Goal: Task Accomplishment & Management: Use online tool/utility

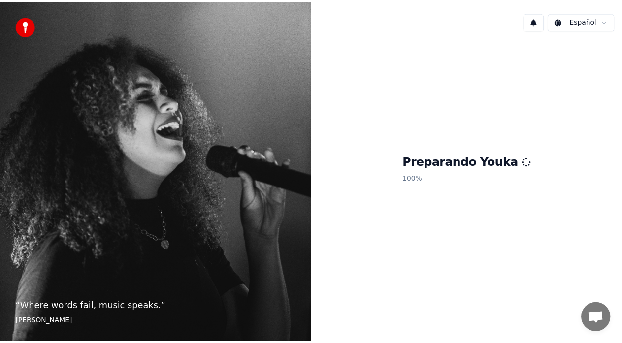
scroll to position [995, 0]
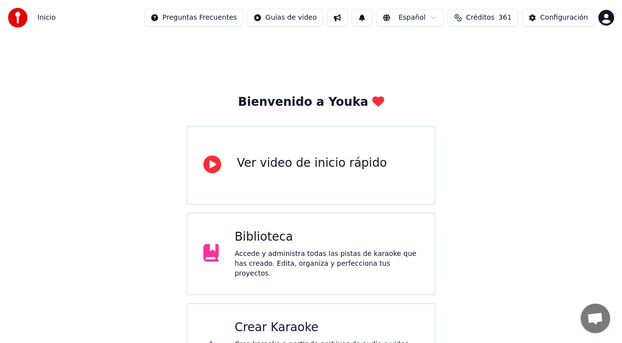
click at [494, 17] on span "Créditos" at bounding box center [480, 18] width 29 height 10
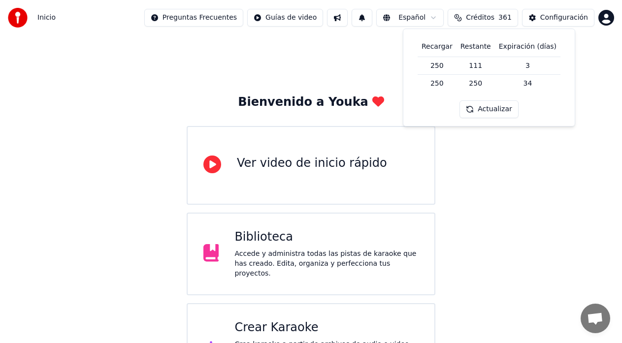
click at [138, 195] on div "Bienvenido a Youka Ver video de inicio rápido Biblioteca Accede y administra to…" at bounding box center [311, 215] width 622 height 361
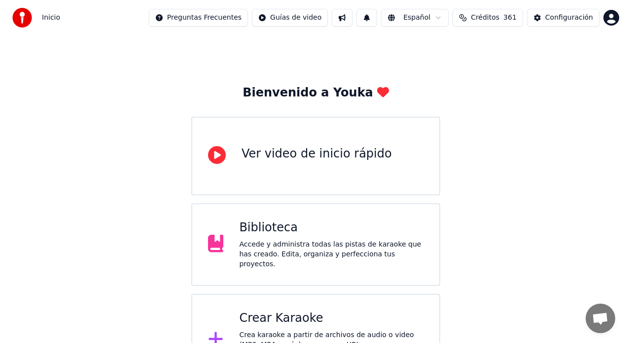
scroll to position [39, 0]
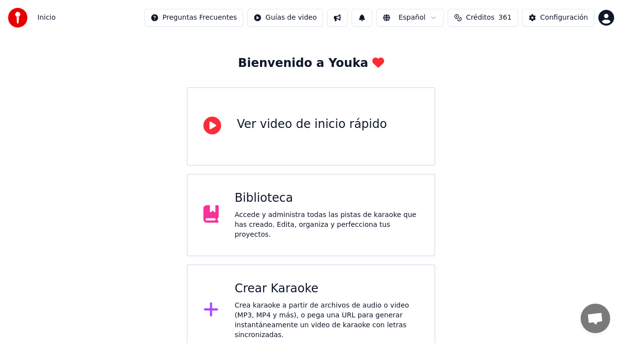
click at [320, 293] on div "Crear Karaoke" at bounding box center [327, 289] width 184 height 16
click at [346, 309] on div "Crea karaoke a partir de archivos de audio o video (MP3, MP4 y más), o pega una…" at bounding box center [327, 320] width 184 height 39
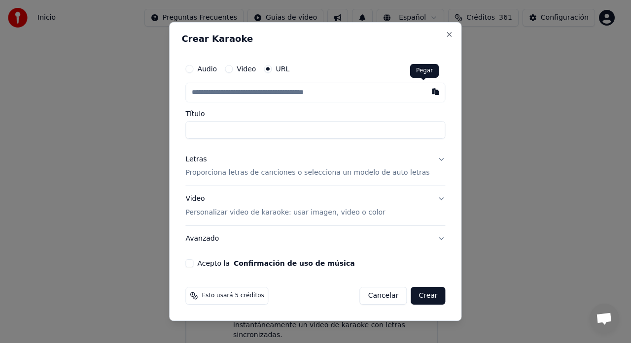
click at [426, 94] on button "button" at bounding box center [436, 92] width 20 height 18
type input "**********"
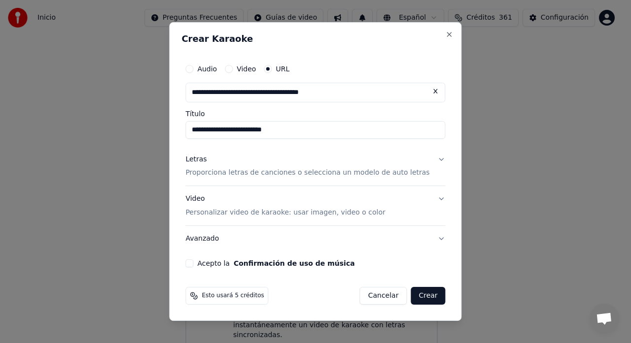
drag, startPoint x: 204, startPoint y: 265, endPoint x: 206, endPoint y: 274, distance: 9.0
click at [193, 266] on button "Acepto la Confirmación de uso de música" at bounding box center [189, 264] width 8 height 8
click at [429, 162] on button "Letras Proporciona letras de canciones o selecciona un modelo de auto letras" at bounding box center [315, 166] width 260 height 39
click at [430, 162] on button "Letras Proporciona letras de canciones o selecciona un modelo de auto letras" at bounding box center [315, 166] width 260 height 39
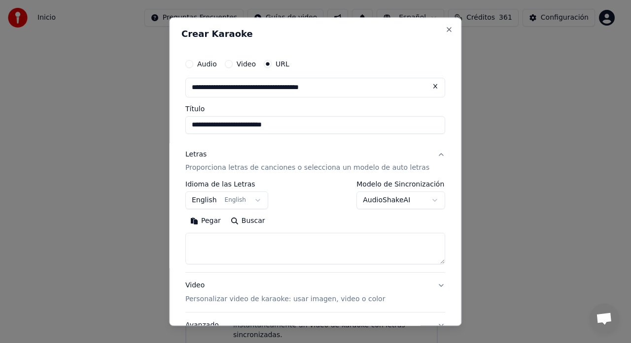
click at [418, 200] on body "Inicio Preguntas Frecuentes Guías de video Español Créditos 361 Configuración B…" at bounding box center [311, 159] width 622 height 396
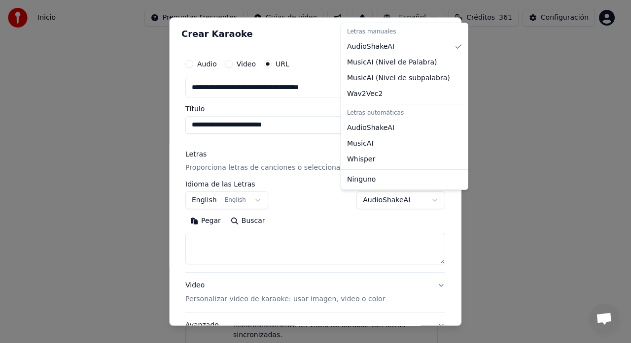
select select "**********"
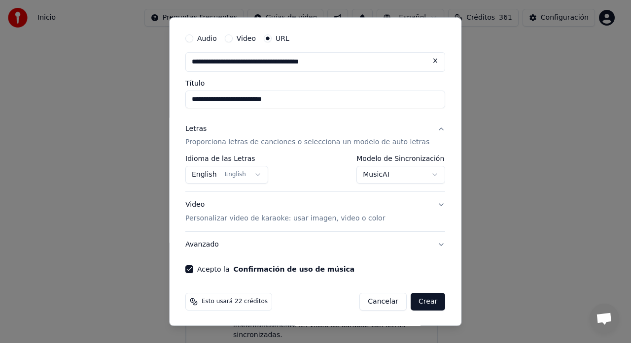
scroll to position [27, 0]
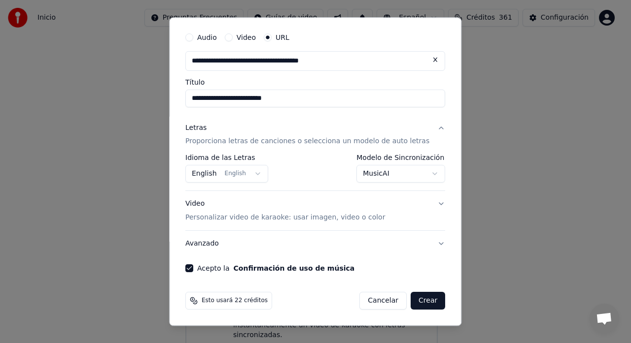
click at [261, 173] on button "English English" at bounding box center [226, 175] width 83 height 18
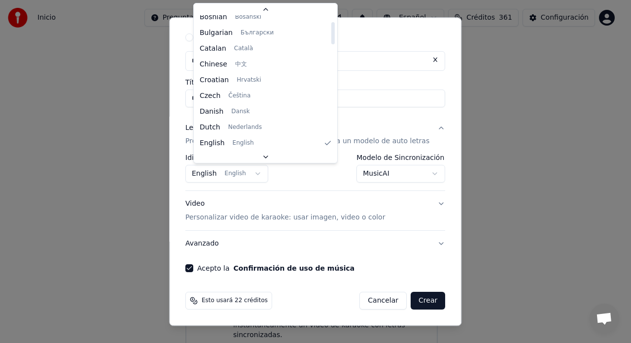
scroll to position [0, 0]
select select "**"
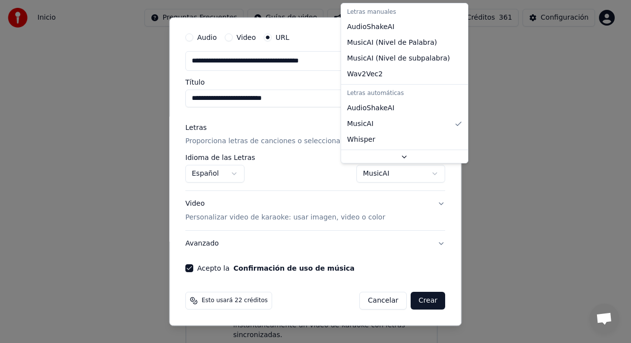
click at [417, 173] on body "Inicio Preguntas Frecuentes Guías de video Español Créditos 361 Configuración B…" at bounding box center [311, 159] width 622 height 396
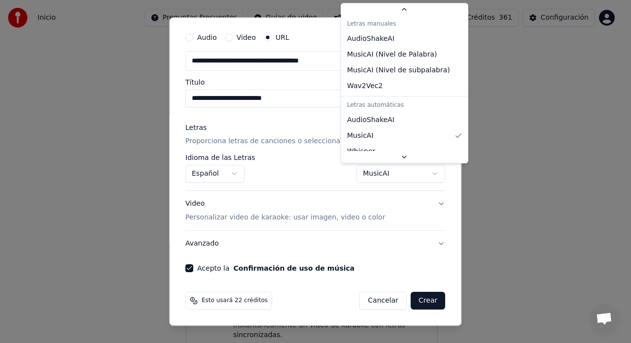
scroll to position [29, 0]
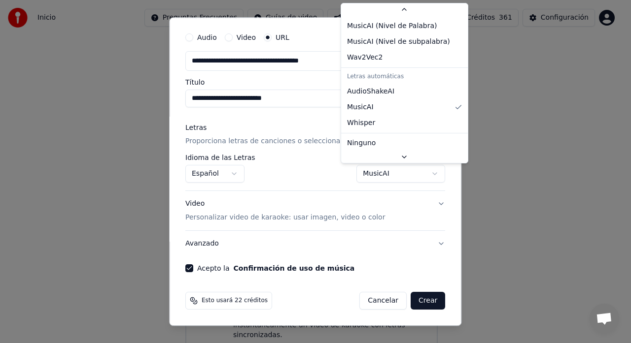
select select "**********"
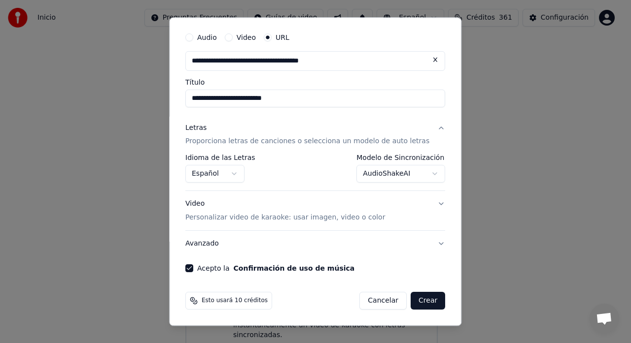
click at [424, 243] on button "Avanzado" at bounding box center [315, 245] width 260 height 26
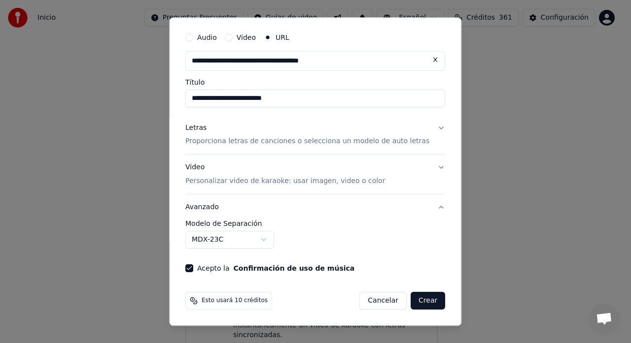
click at [410, 297] on button "Crear" at bounding box center [427, 302] width 34 height 18
click at [408, 297] on div "Cancelar Crear" at bounding box center [403, 302] width 86 height 18
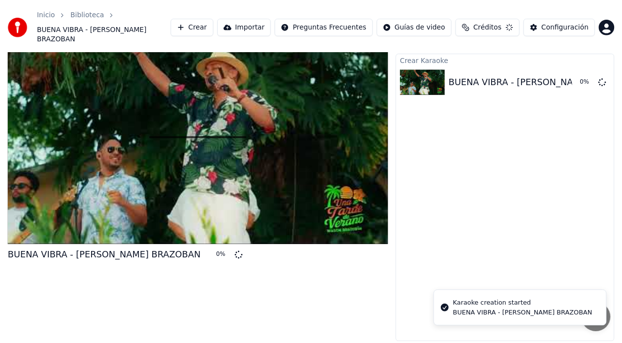
scroll to position [12, 0]
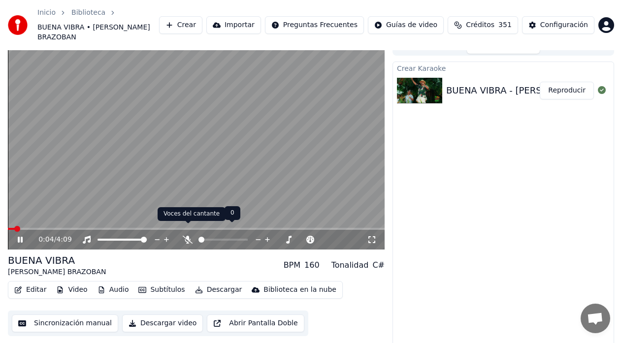
click at [188, 236] on icon at bounding box center [188, 240] width 10 height 8
click at [571, 85] on button "Reproducir" at bounding box center [567, 91] width 54 height 18
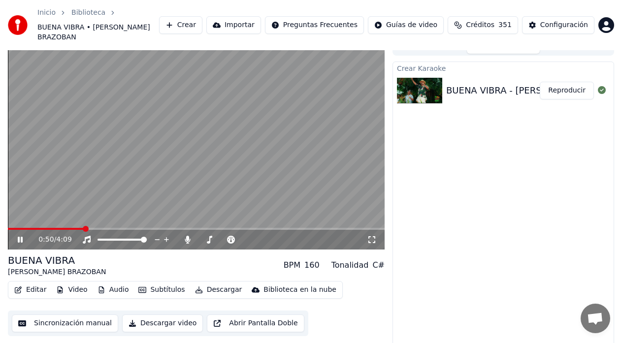
click at [17, 236] on icon at bounding box center [27, 240] width 23 height 8
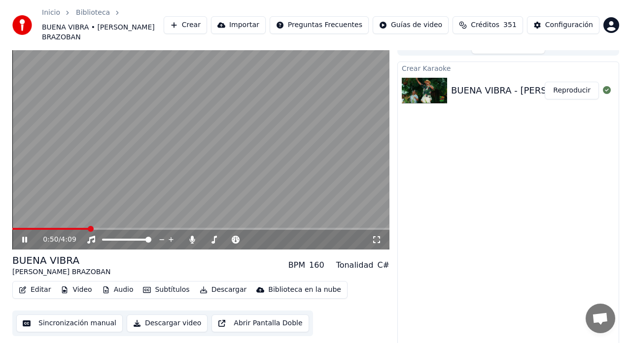
scroll to position [1022, 0]
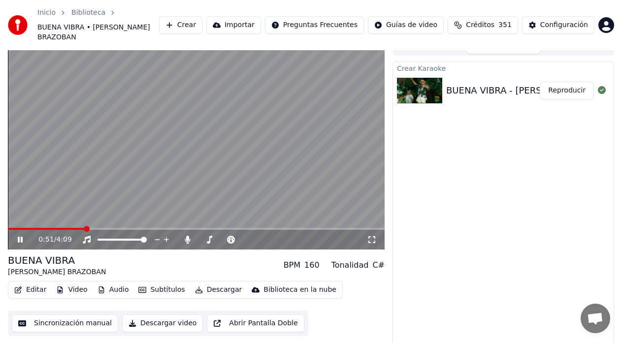
drag, startPoint x: 20, startPoint y: 226, endPoint x: 21, endPoint y: 235, distance: 9.4
click at [21, 236] on icon at bounding box center [27, 240] width 23 height 8
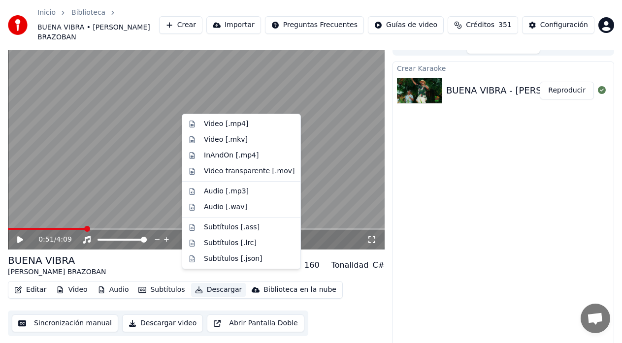
click at [221, 283] on button "Descargar" at bounding box center [218, 290] width 55 height 14
click at [232, 201] on div "Audio [.wav]" at bounding box center [241, 208] width 114 height 16
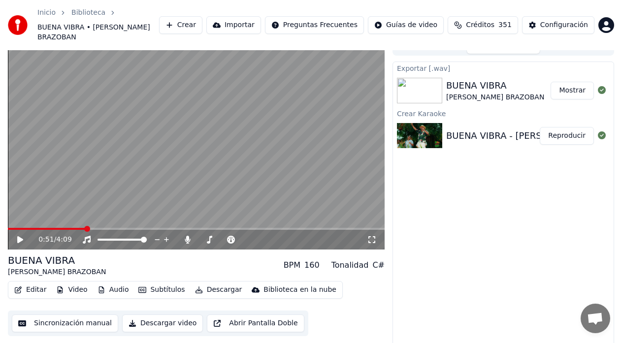
click at [574, 82] on button "Mostrar" at bounding box center [572, 91] width 43 height 18
click at [42, 283] on button "Editar" at bounding box center [30, 290] width 40 height 14
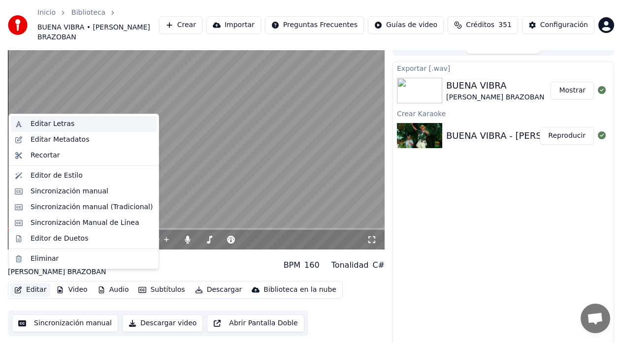
click at [51, 121] on div "Editar Letras" at bounding box center [53, 124] width 44 height 10
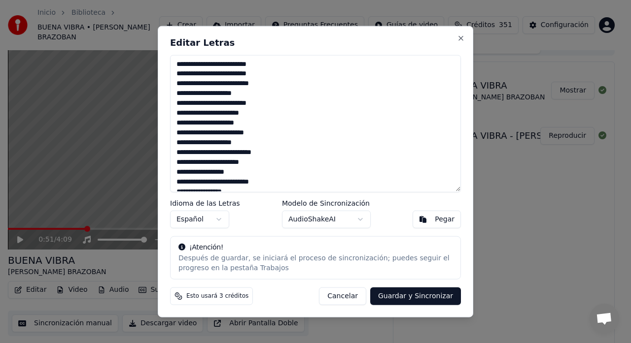
scroll to position [265, 0]
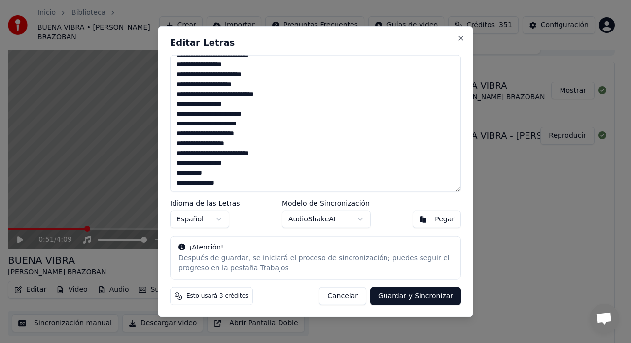
drag, startPoint x: 176, startPoint y: 136, endPoint x: 287, endPoint y: 183, distance: 120.3
click at [304, 191] on textarea "**********" at bounding box center [315, 123] width 291 height 137
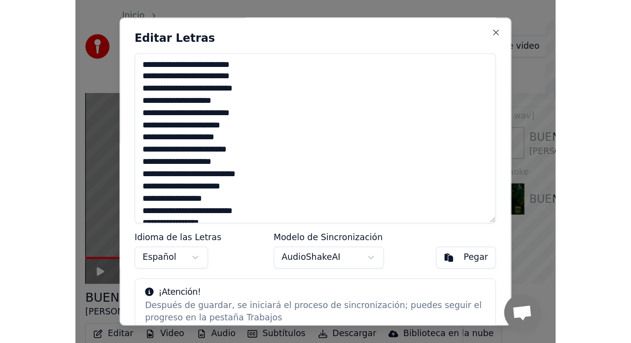
scroll to position [721, 0]
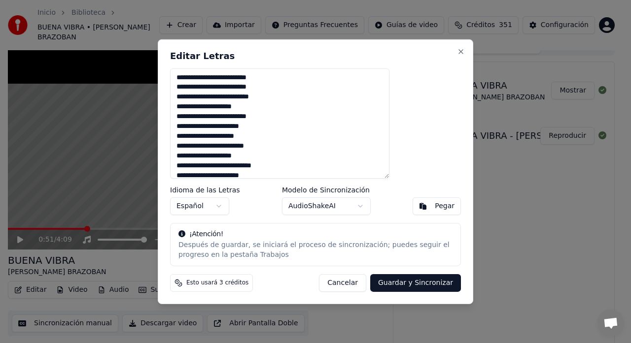
click at [205, 39] on div "**********" at bounding box center [315, 171] width 315 height 265
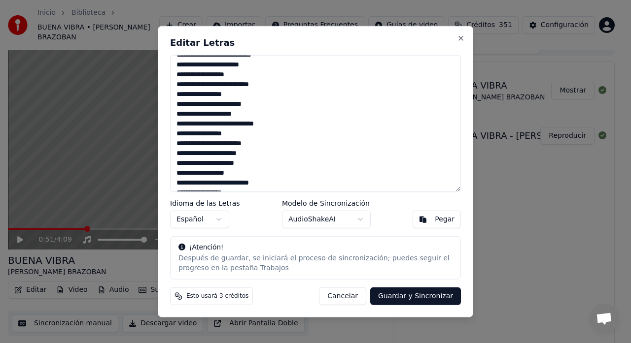
scroll to position [265, 0]
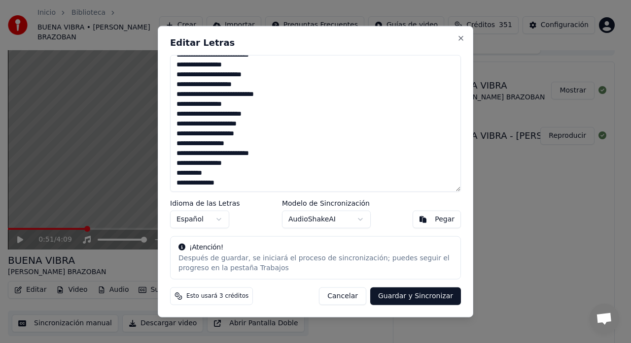
drag, startPoint x: 177, startPoint y: 63, endPoint x: 280, endPoint y: 197, distance: 169.0
click at [280, 197] on div "**********" at bounding box center [315, 172] width 315 height 292
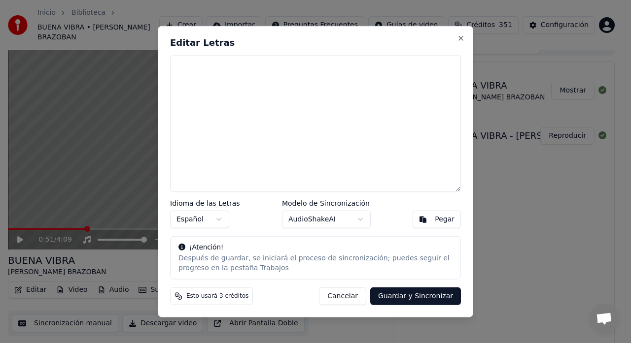
scroll to position [0, 0]
click at [174, 59] on textarea at bounding box center [315, 123] width 291 height 137
paste textarea "**********"
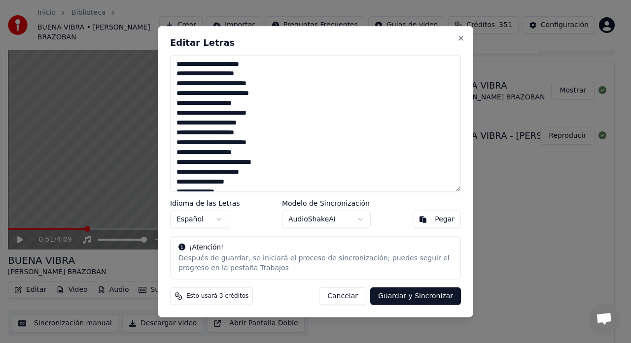
scroll to position [301, 0]
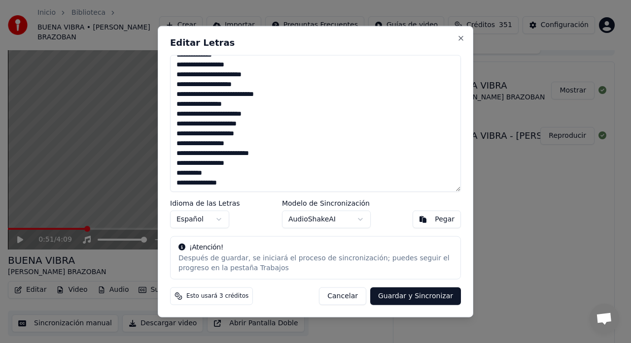
click at [423, 301] on button "Guardar y Sincronizar" at bounding box center [415, 297] width 91 height 18
type textarea "**********"
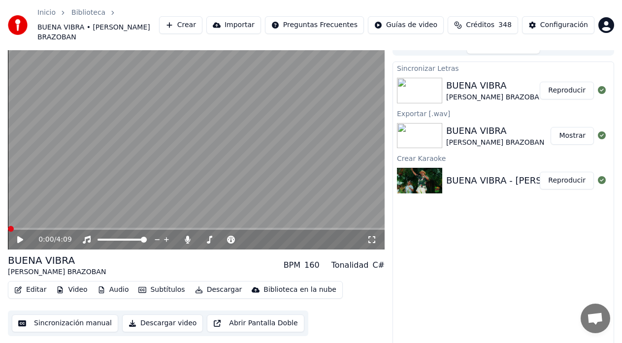
click at [8, 228] on span at bounding box center [8, 229] width 0 height 2
click at [21, 236] on icon at bounding box center [27, 240] width 23 height 8
click at [563, 85] on button "Reproducir" at bounding box center [567, 91] width 54 height 18
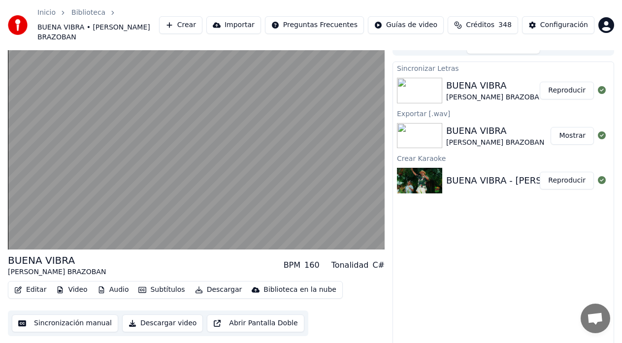
click at [203, 283] on button "Descargar" at bounding box center [218, 290] width 55 height 14
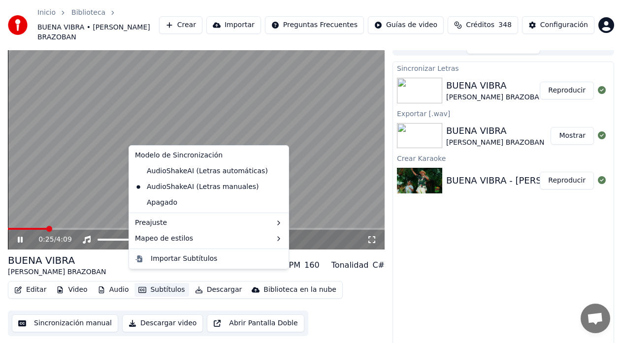
click at [427, 235] on div "Sincronizar Letras BUENA VIBRA [PERSON_NAME] BRAZOBAN Reproducir Exportar [.wav…" at bounding box center [504, 208] width 222 height 292
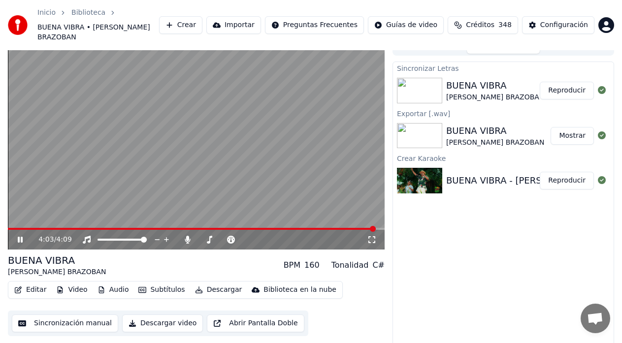
click at [19, 237] on icon at bounding box center [20, 240] width 5 height 6
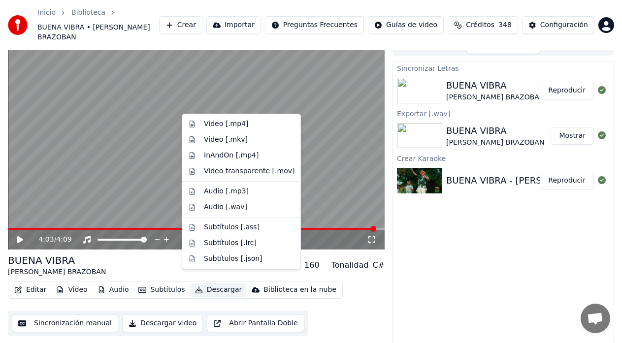
click at [205, 283] on button "Descargar" at bounding box center [218, 290] width 55 height 14
click at [227, 159] on div "InAndOn [.mp4]" at bounding box center [231, 156] width 55 height 10
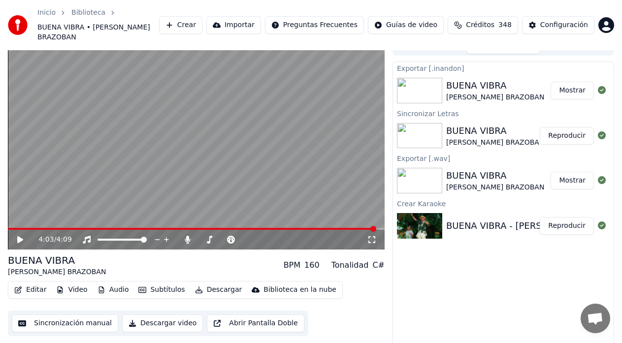
click at [112, 283] on button "Audio" at bounding box center [113, 290] width 39 height 14
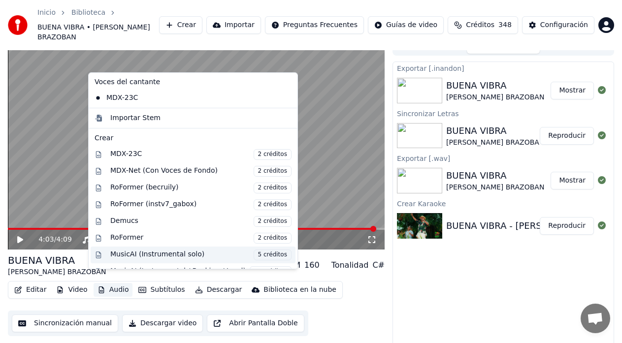
scroll to position [100, 0]
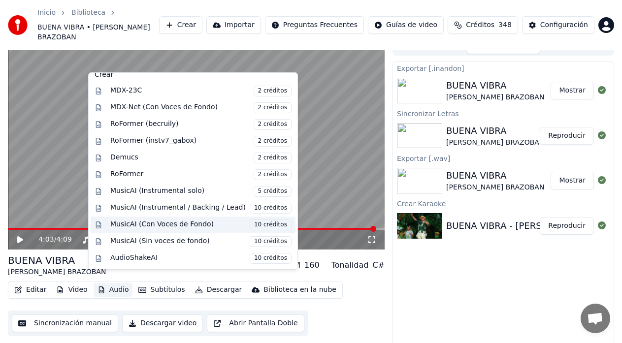
click at [119, 223] on div "MusicAI (Con Voces de Fondo) 10 créditos" at bounding box center [200, 225] width 181 height 11
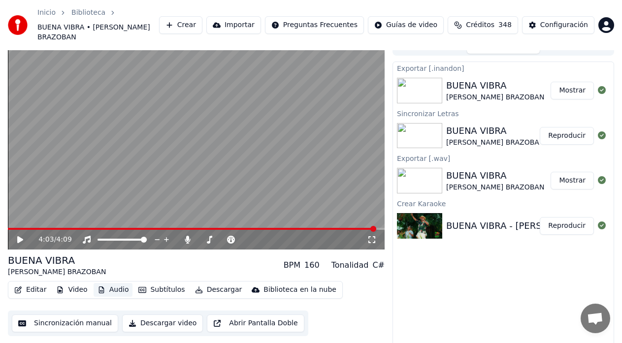
click at [119, 230] on div "4:03 / 4:09" at bounding box center [196, 240] width 377 height 20
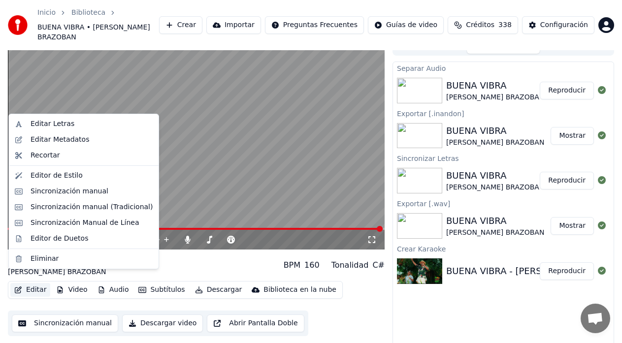
click at [39, 283] on button "Editar" at bounding box center [30, 290] width 40 height 14
click at [0, 241] on div "4:07 / 4:09 BUENA VIBRA [PERSON_NAME] BRAZOBAN BPM 160 Tonalidad C# Editar Vide…" at bounding box center [311, 195] width 622 height 315
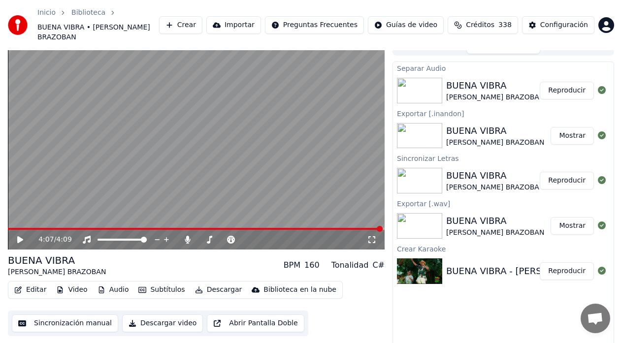
click at [18, 236] on icon at bounding box center [20, 239] width 6 height 7
click at [290, 228] on span at bounding box center [196, 229] width 377 height 2
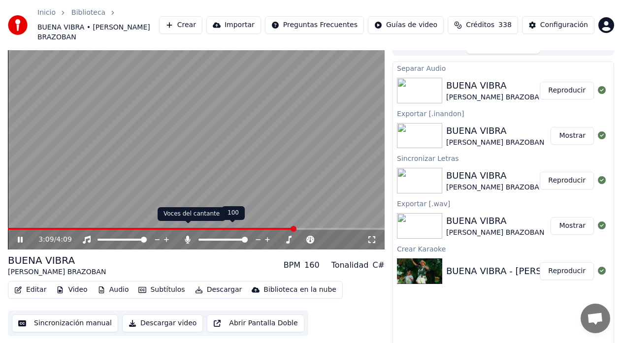
click at [185, 236] on icon at bounding box center [188, 240] width 10 height 8
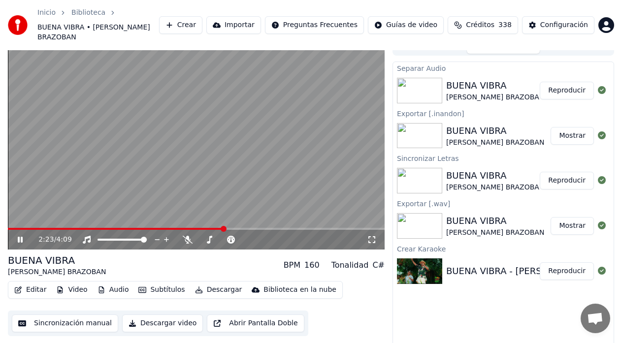
click at [224, 228] on span at bounding box center [116, 229] width 216 height 2
click at [125, 228] on span at bounding box center [162, 229] width 309 height 2
click at [312, 226] on span at bounding box center [315, 229] width 6 height 6
click at [113, 283] on button "Audio" at bounding box center [113, 290] width 39 height 14
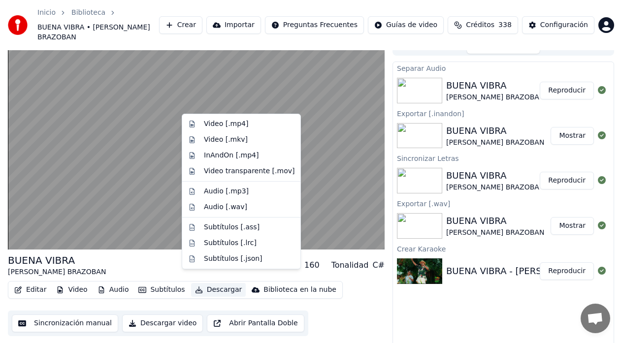
click at [207, 283] on button "Descargar" at bounding box center [218, 290] width 55 height 14
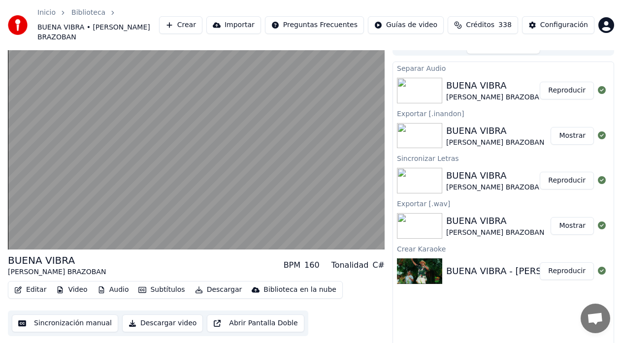
click at [207, 283] on button "Descargar" at bounding box center [218, 290] width 55 height 14
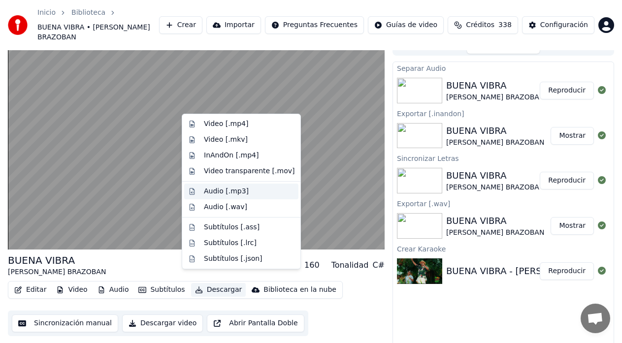
click at [225, 193] on div "Audio [.mp3]" at bounding box center [226, 192] width 45 height 10
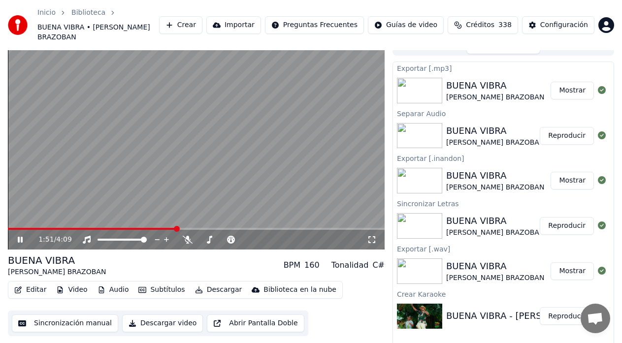
click at [20, 237] on icon at bounding box center [20, 240] width 5 height 6
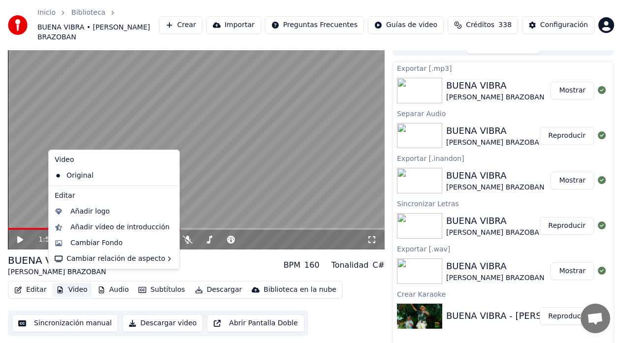
click at [62, 287] on icon "button" at bounding box center [60, 290] width 8 height 7
click at [81, 248] on div "Cambiar Fondo" at bounding box center [96, 243] width 52 height 10
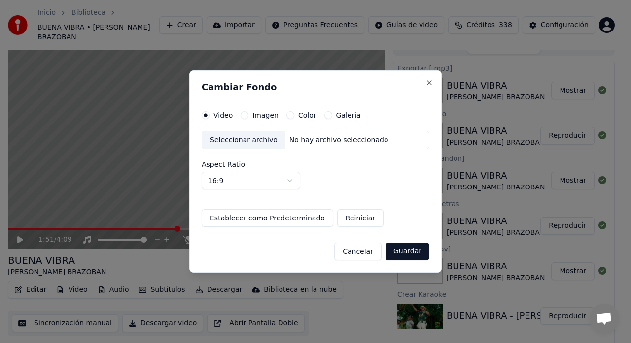
click at [416, 253] on button "Guardar" at bounding box center [407, 252] width 44 height 18
click at [407, 256] on button "Guardar" at bounding box center [407, 252] width 44 height 18
click at [251, 138] on div "Seleccionar archivo" at bounding box center [243, 141] width 83 height 18
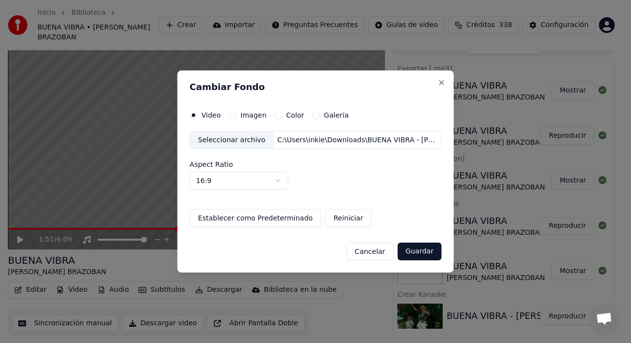
click at [418, 253] on button "Guardar" at bounding box center [419, 252] width 44 height 18
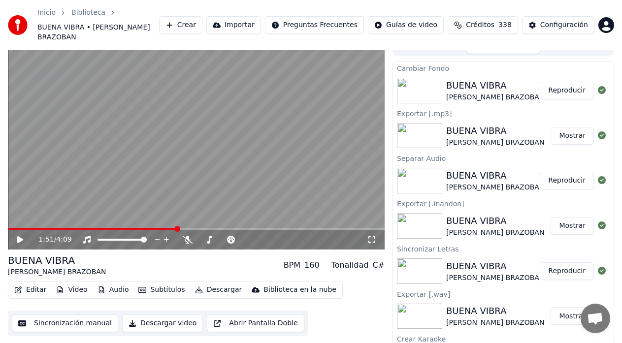
click at [557, 82] on button "Reproducir" at bounding box center [567, 91] width 54 height 18
click at [19, 237] on icon at bounding box center [20, 240] width 5 height 6
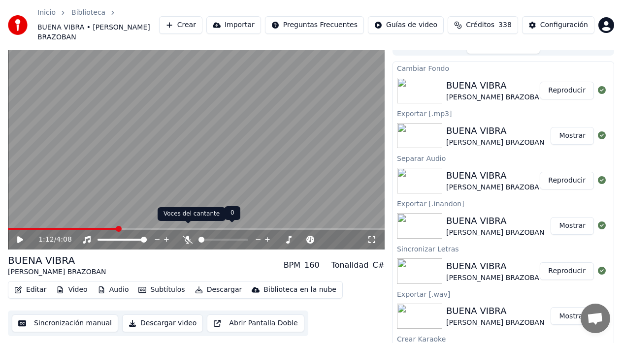
click at [187, 236] on icon at bounding box center [188, 240] width 10 height 8
click at [209, 283] on button "Descargar" at bounding box center [218, 290] width 55 height 14
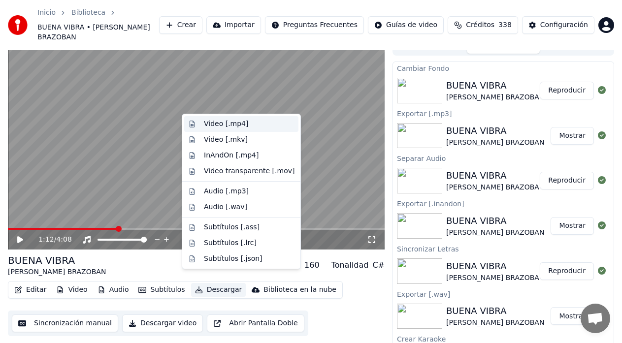
click at [226, 126] on div "Video [.mp4]" at bounding box center [226, 124] width 44 height 10
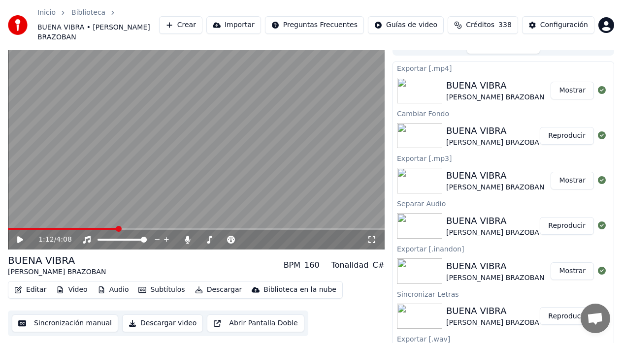
click at [566, 83] on button "Mostrar" at bounding box center [572, 91] width 43 height 18
